Goal: Subscribe to service/newsletter

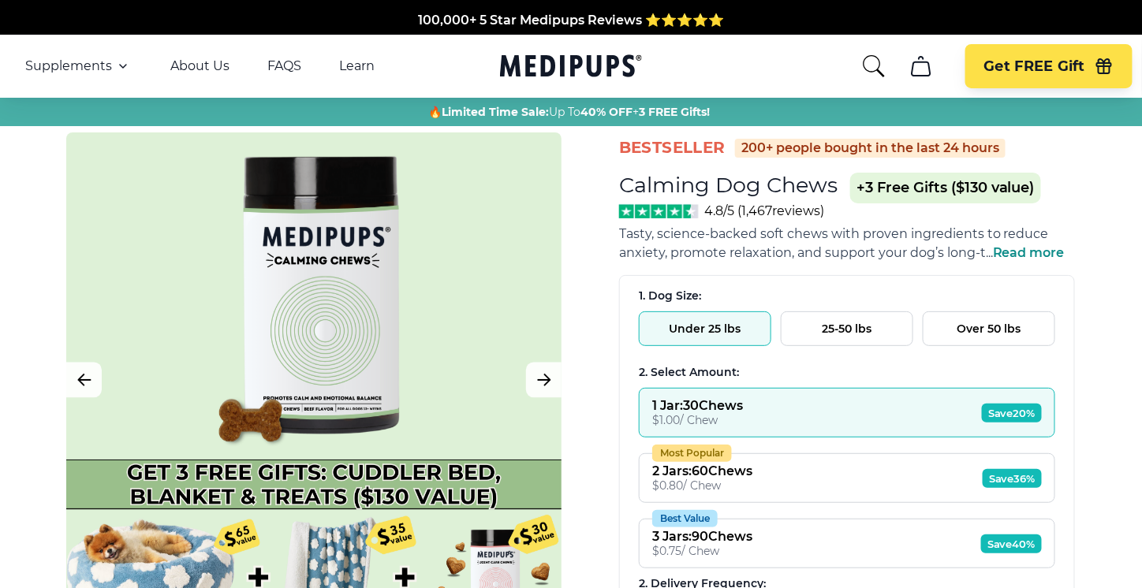
drag, startPoint x: 490, startPoint y: 61, endPoint x: 585, endPoint y: 69, distance: 95.7
click at [584, 67] on nav "Supplements Supplements Probiotics & Gut Health Tasty, science-backed soft chew…" at bounding box center [571, 66] width 1142 height 63
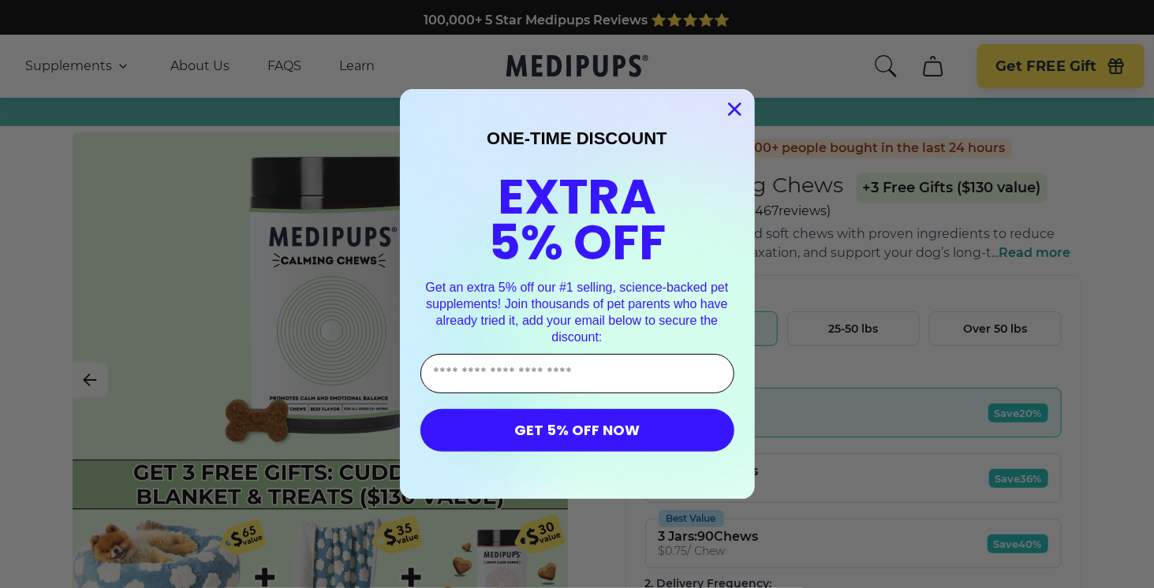
click at [472, 383] on input "Enter Your Email Address" at bounding box center [577, 373] width 314 height 39
type input "*"
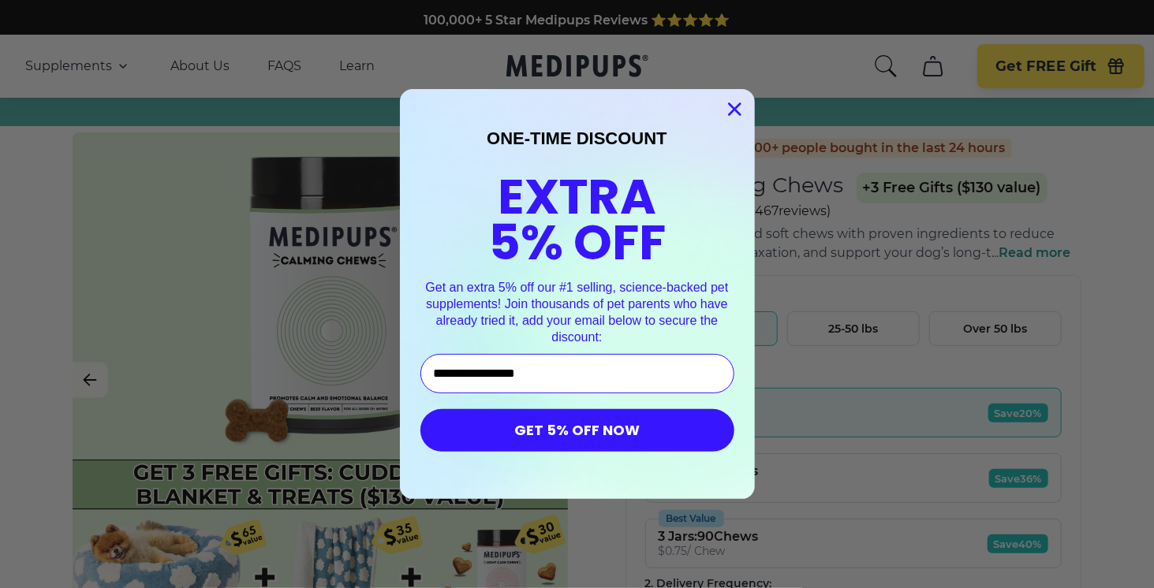
type input "**********"
click at [553, 452] on button "GET 5% OFF NOW" at bounding box center [577, 430] width 314 height 43
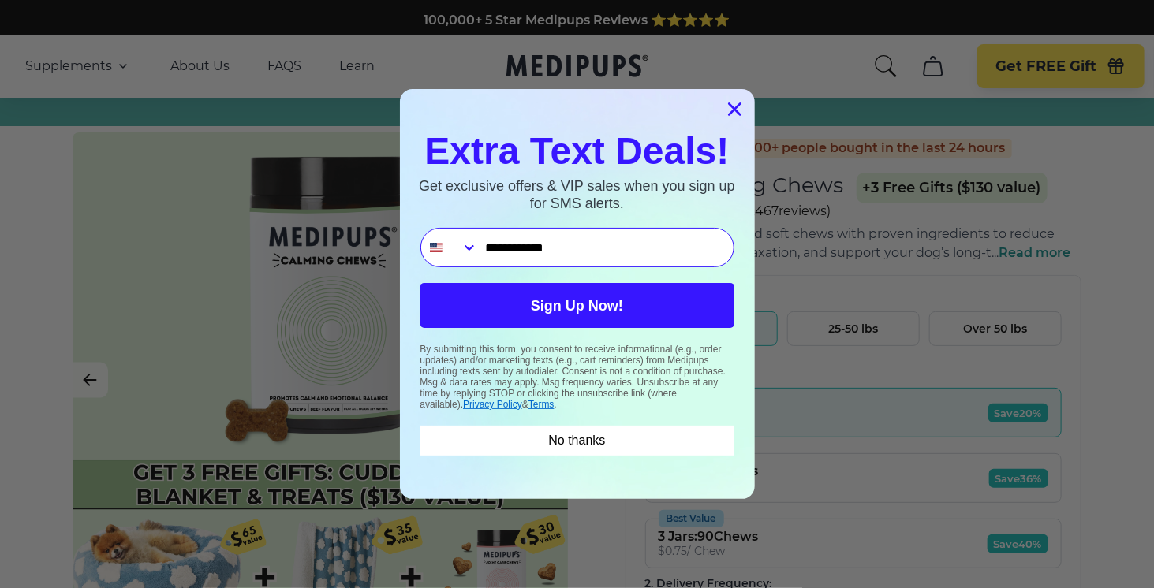
type input "**********"
click at [591, 315] on button "Sign Up Now!" at bounding box center [577, 305] width 314 height 45
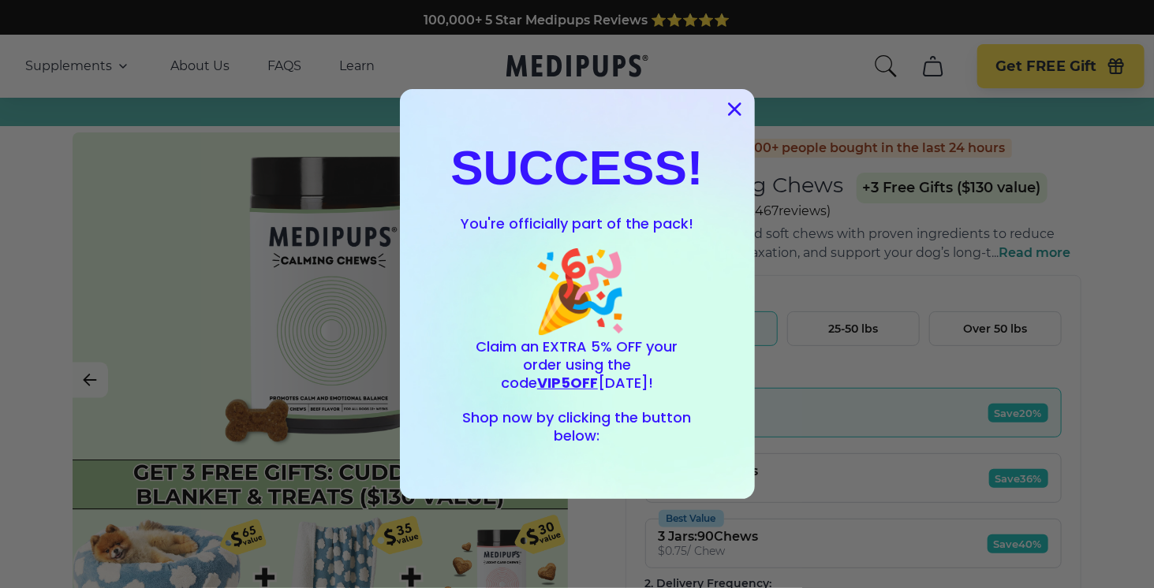
click at [565, 431] on span "Shop now by clicking the button below:" at bounding box center [577, 427] width 229 height 38
click at [564, 470] on div "SUCCESS! You're officially part of the pack! 🎉 Claim an EXTRA 5% OFF your order…" at bounding box center [577, 294] width 323 height 378
click at [723, 108] on circle "Close dialog" at bounding box center [734, 109] width 26 height 26
